Goal: Information Seeking & Learning: Learn about a topic

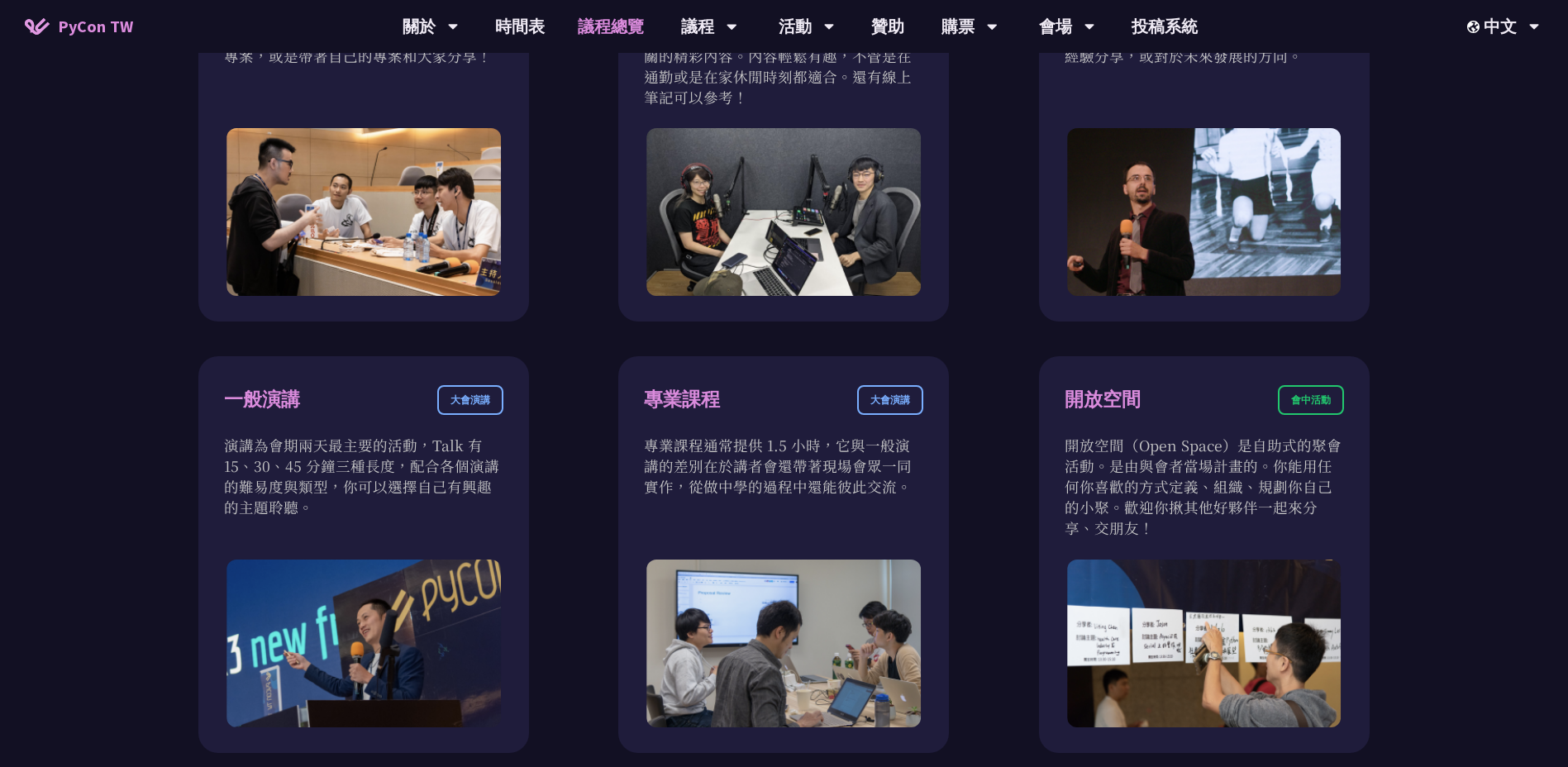
scroll to position [744, 0]
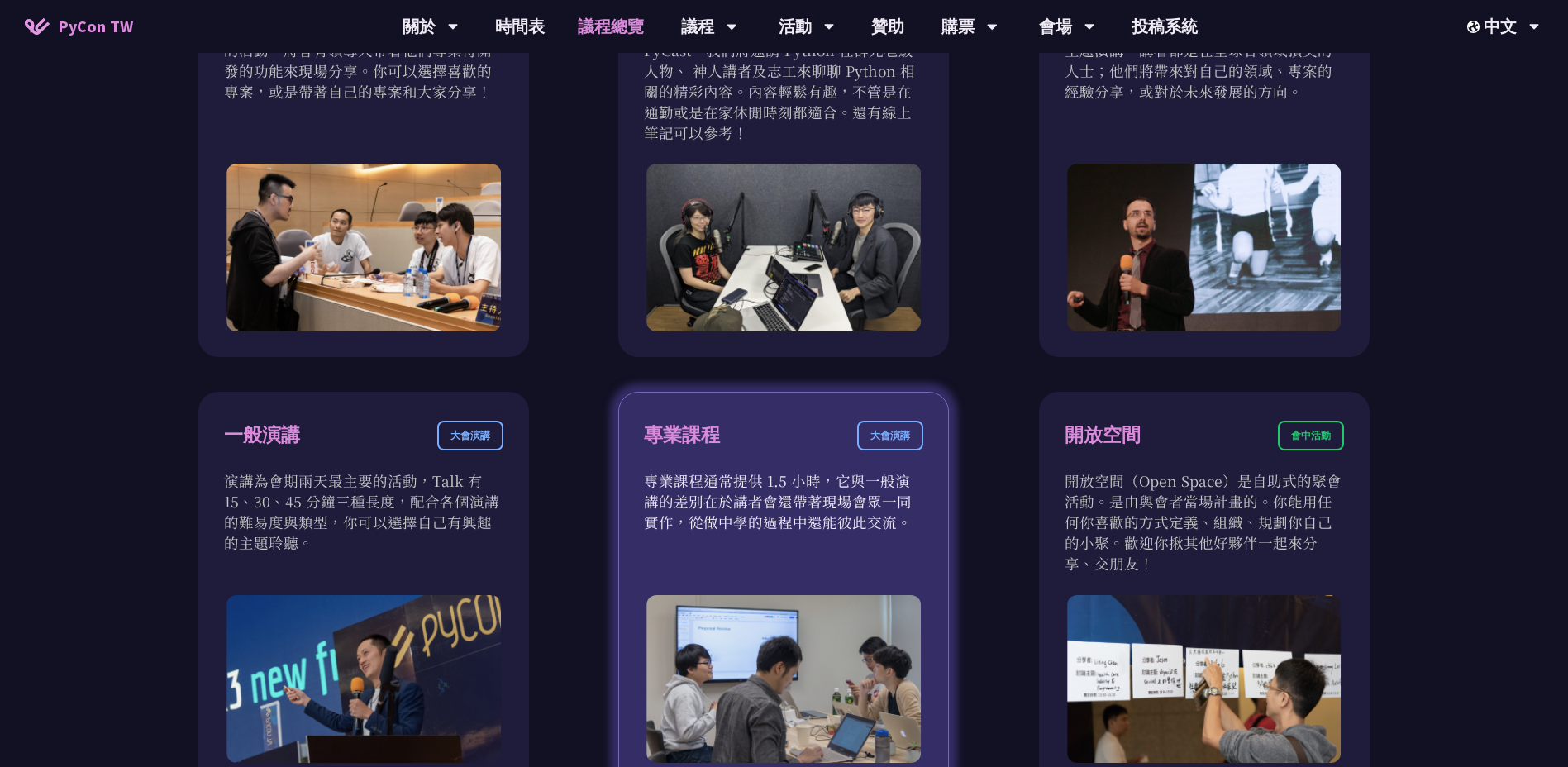
click at [793, 458] on div "專業課程 大會演講" at bounding box center [783, 445] width 280 height 50
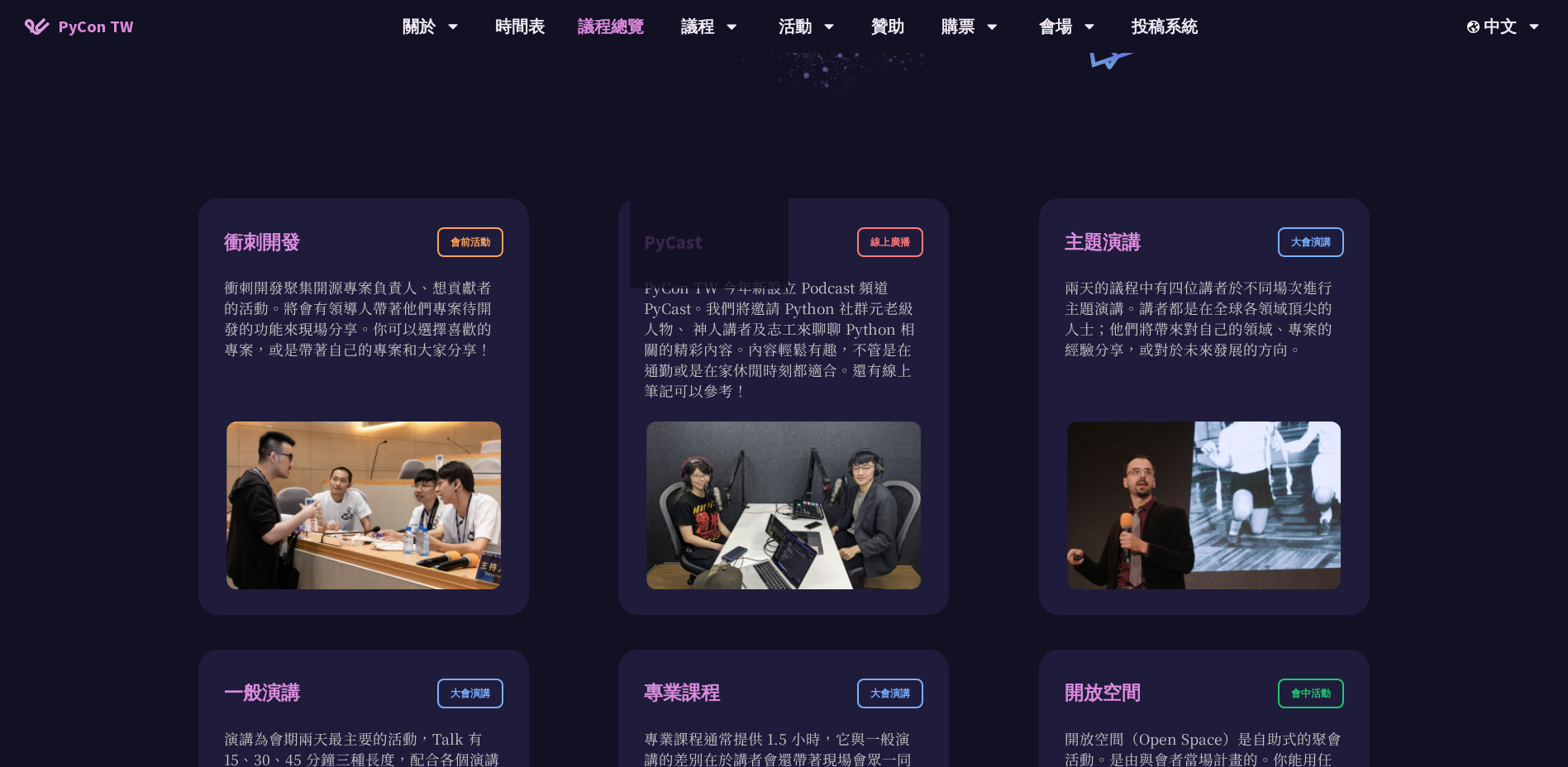
scroll to position [83, 0]
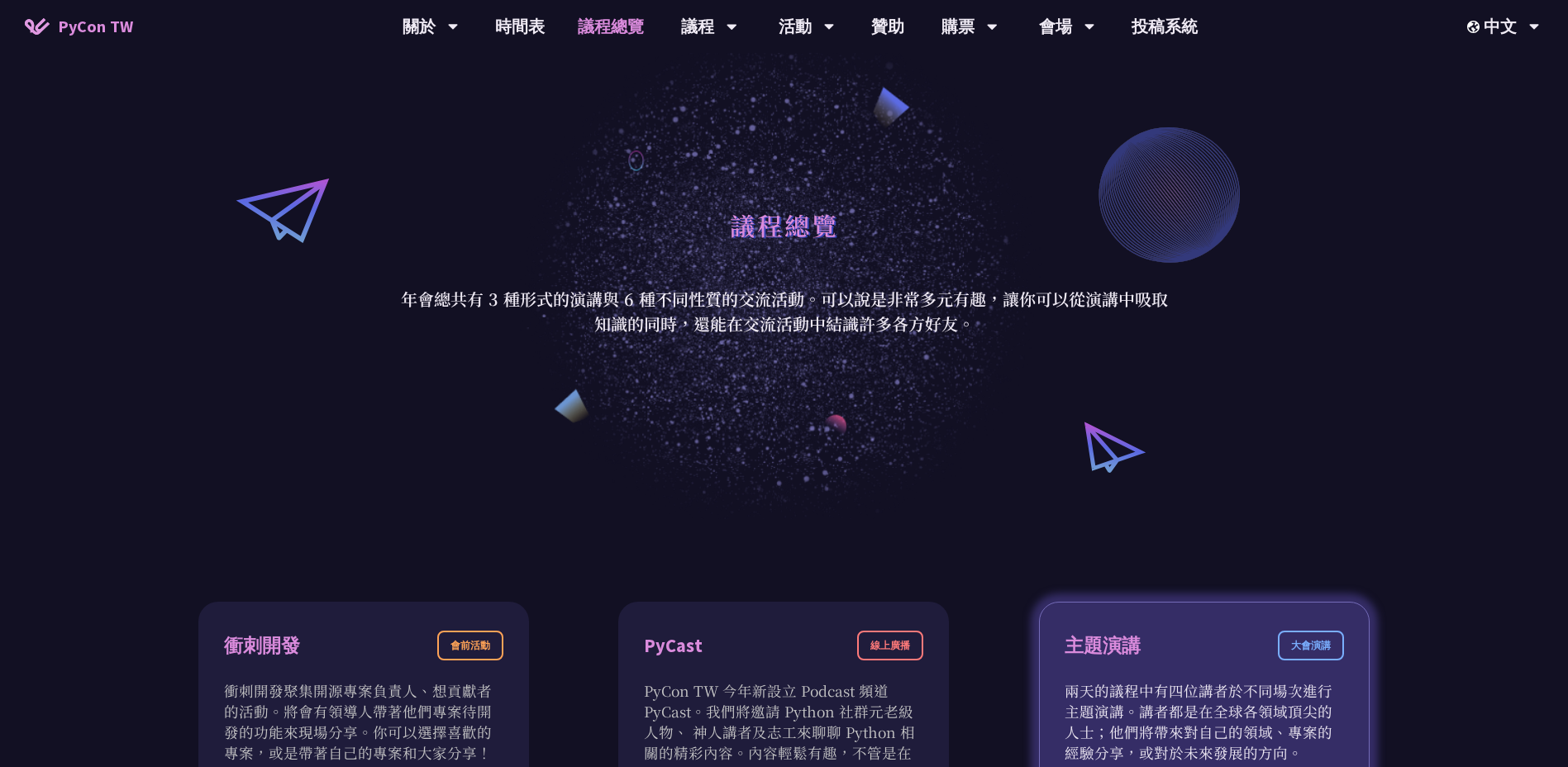
click at [1299, 645] on div "大會演講" at bounding box center [1310, 646] width 66 height 30
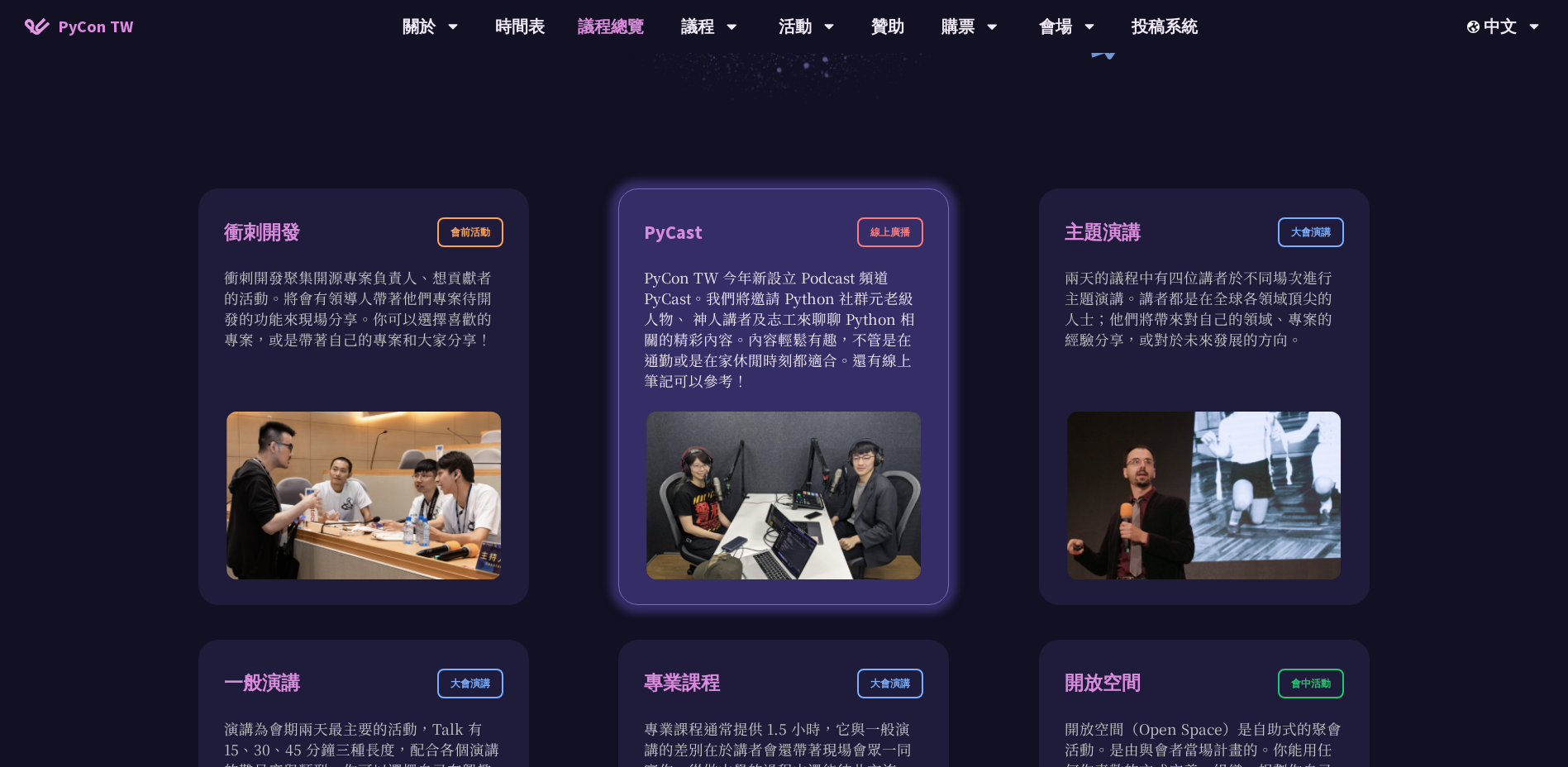
drag, startPoint x: 843, startPoint y: 549, endPoint x: 806, endPoint y: 542, distance: 37.7
click at [841, 549] on img at bounding box center [784, 495] width 274 height 168
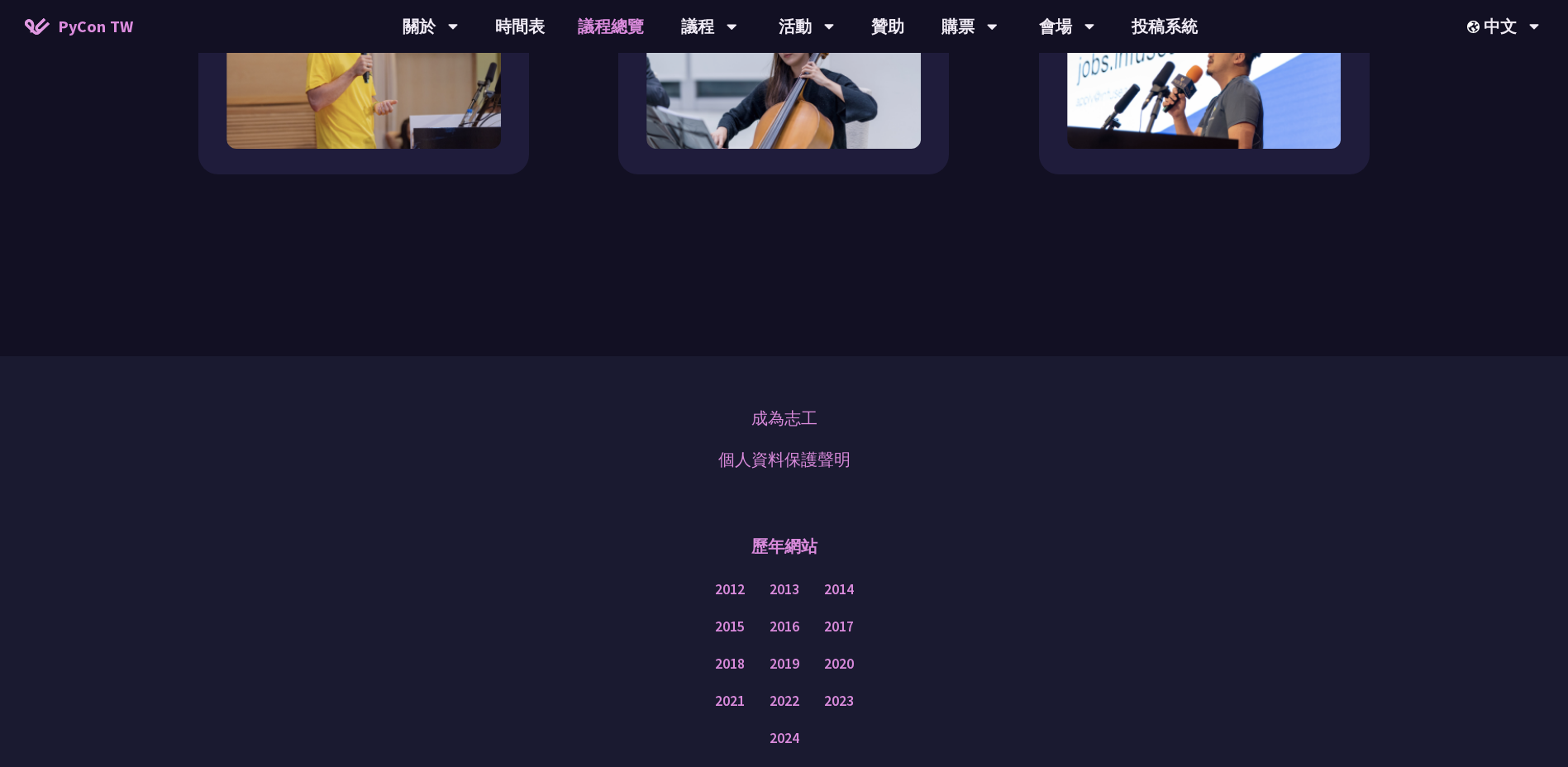
scroll to position [1970, 0]
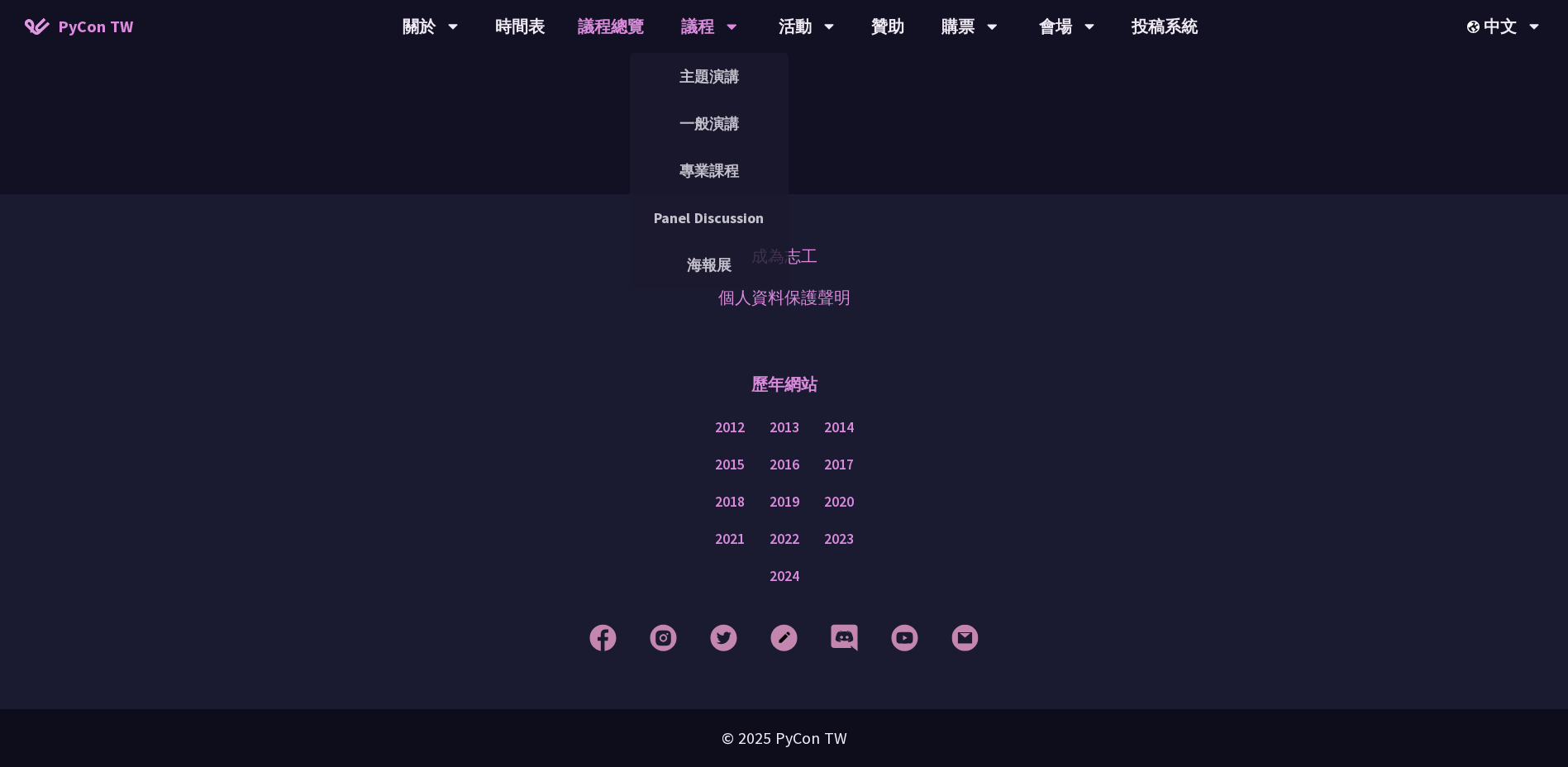
click at [458, 28] on div "議程" at bounding box center [431, 27] width 56 height 53
click at [712, 115] on link "一般演講" at bounding box center [710, 123] width 159 height 38
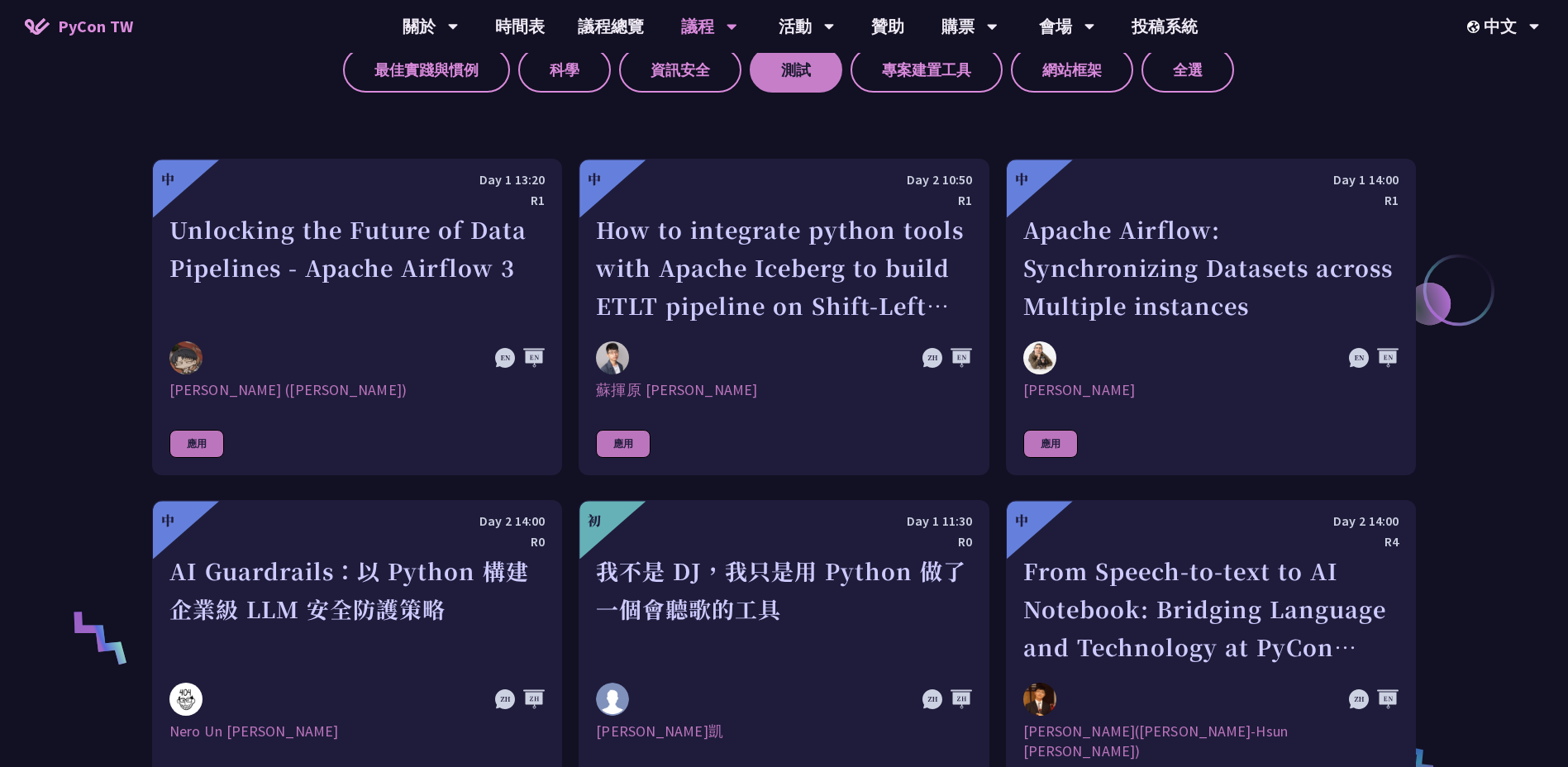
scroll to position [661, 0]
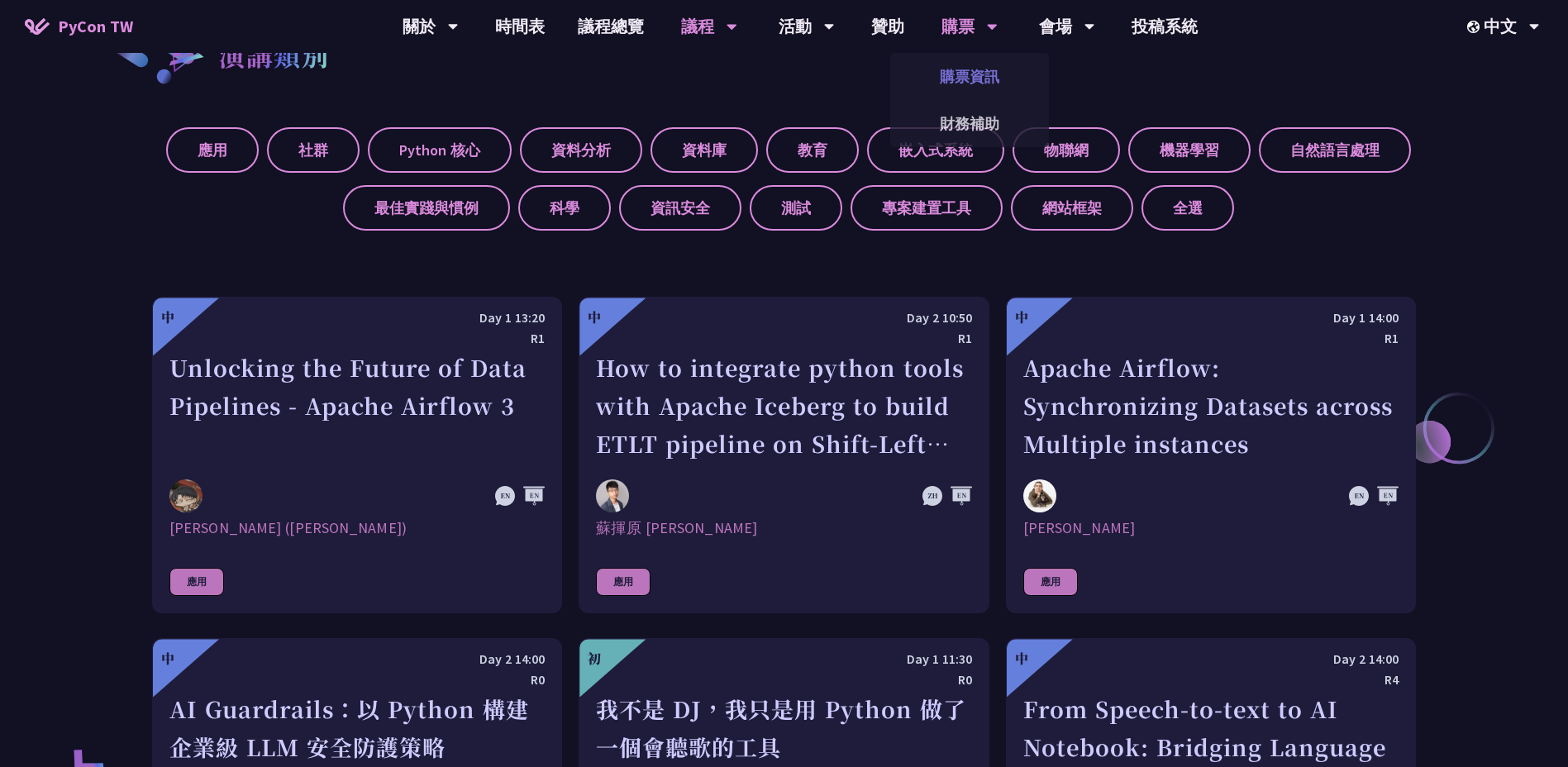
click at [948, 72] on link "購票資訊" at bounding box center [970, 76] width 159 height 38
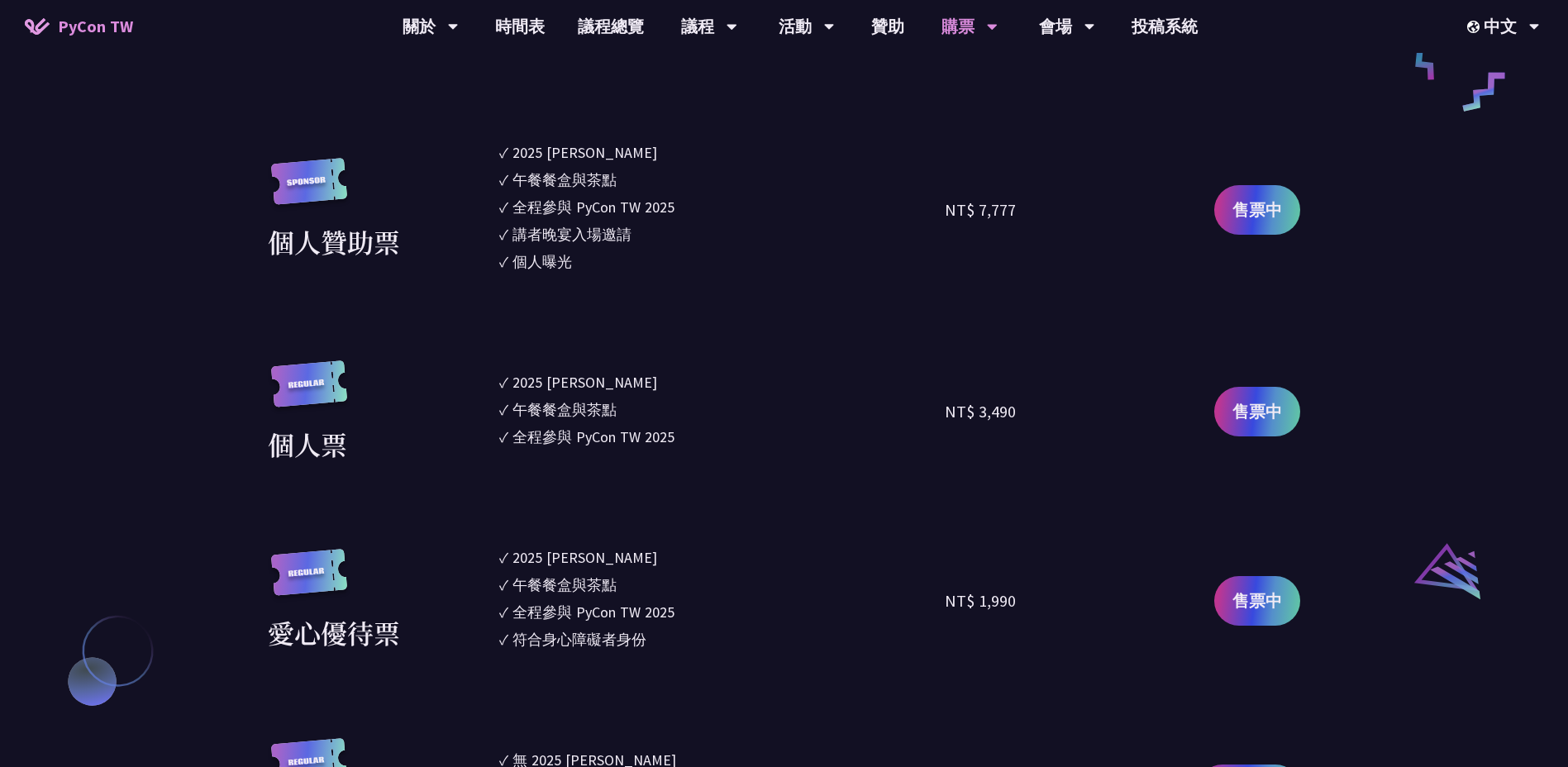
scroll to position [1323, 0]
